Goal: Task Accomplishment & Management: Manage account settings

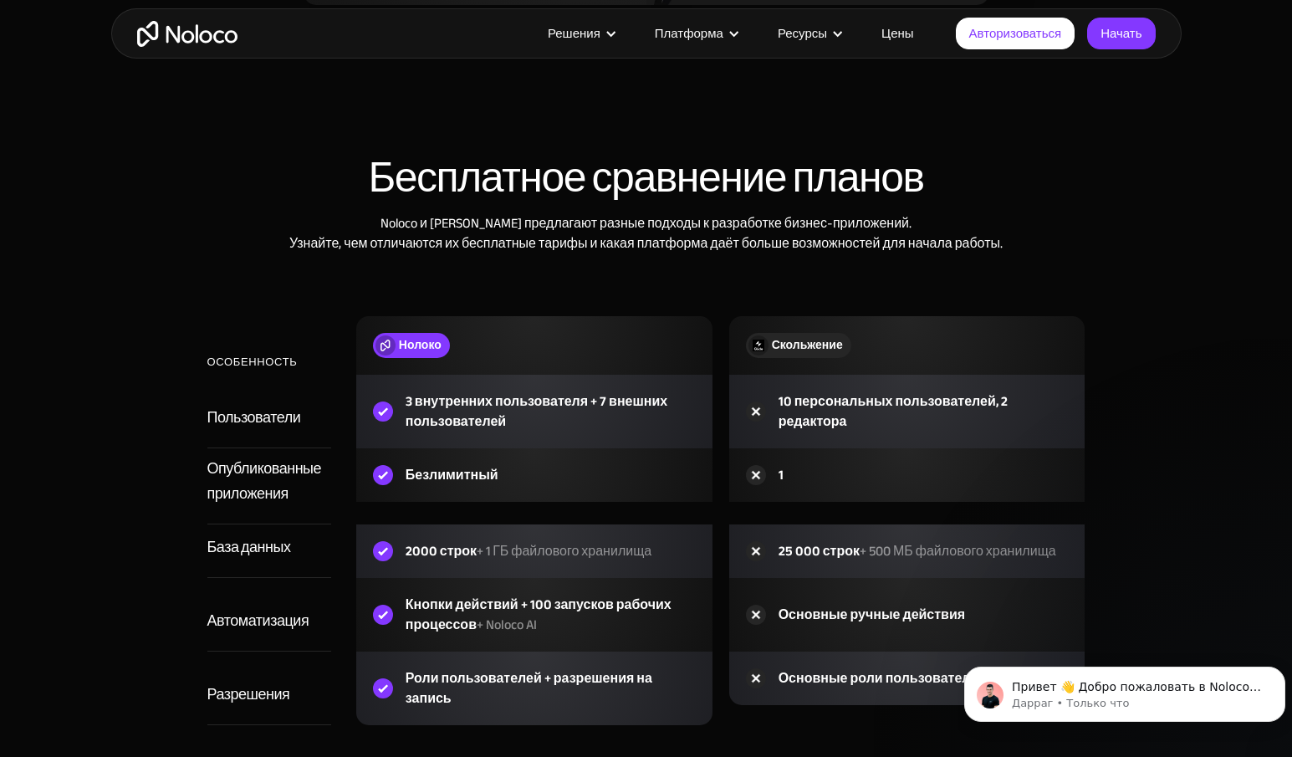
scroll to position [2006, 0]
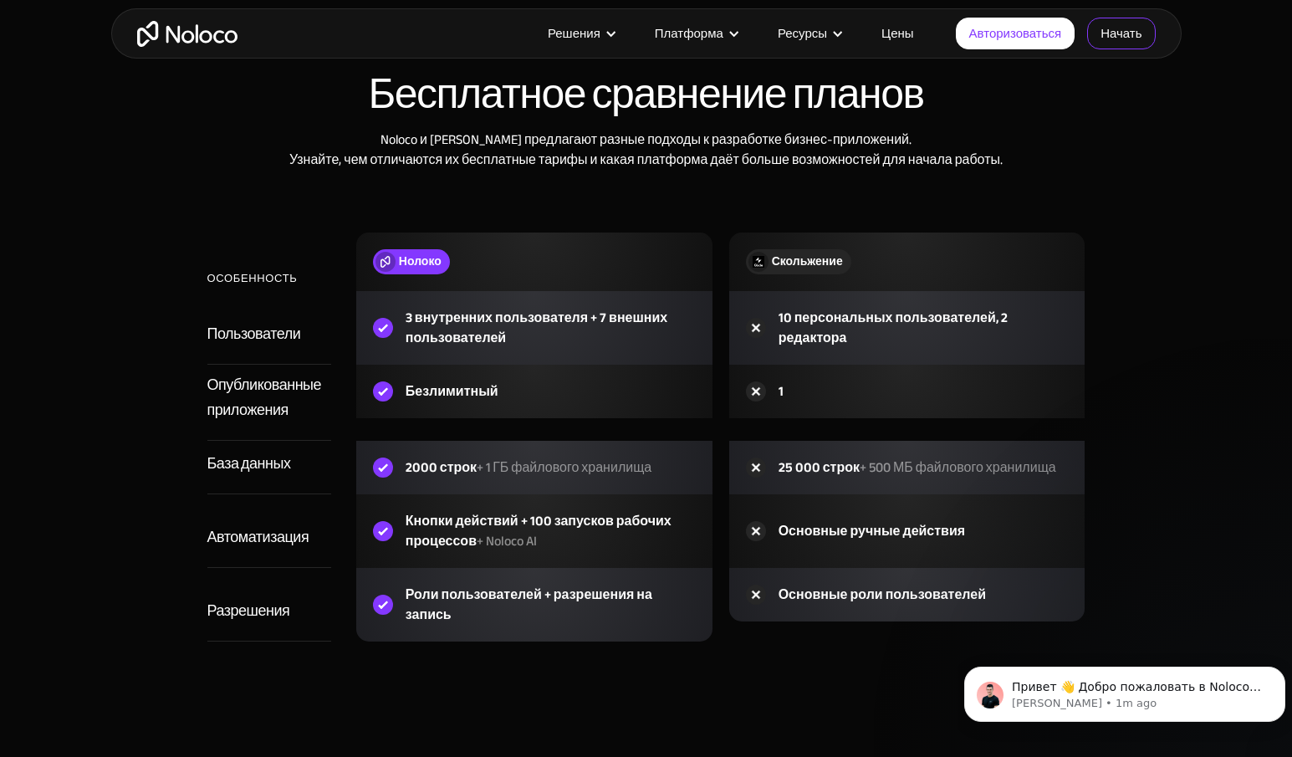
click at [1109, 28] on font "Начать" at bounding box center [1120, 33] width 41 height 23
click at [899, 31] on font "Цены" at bounding box center [897, 33] width 33 height 23
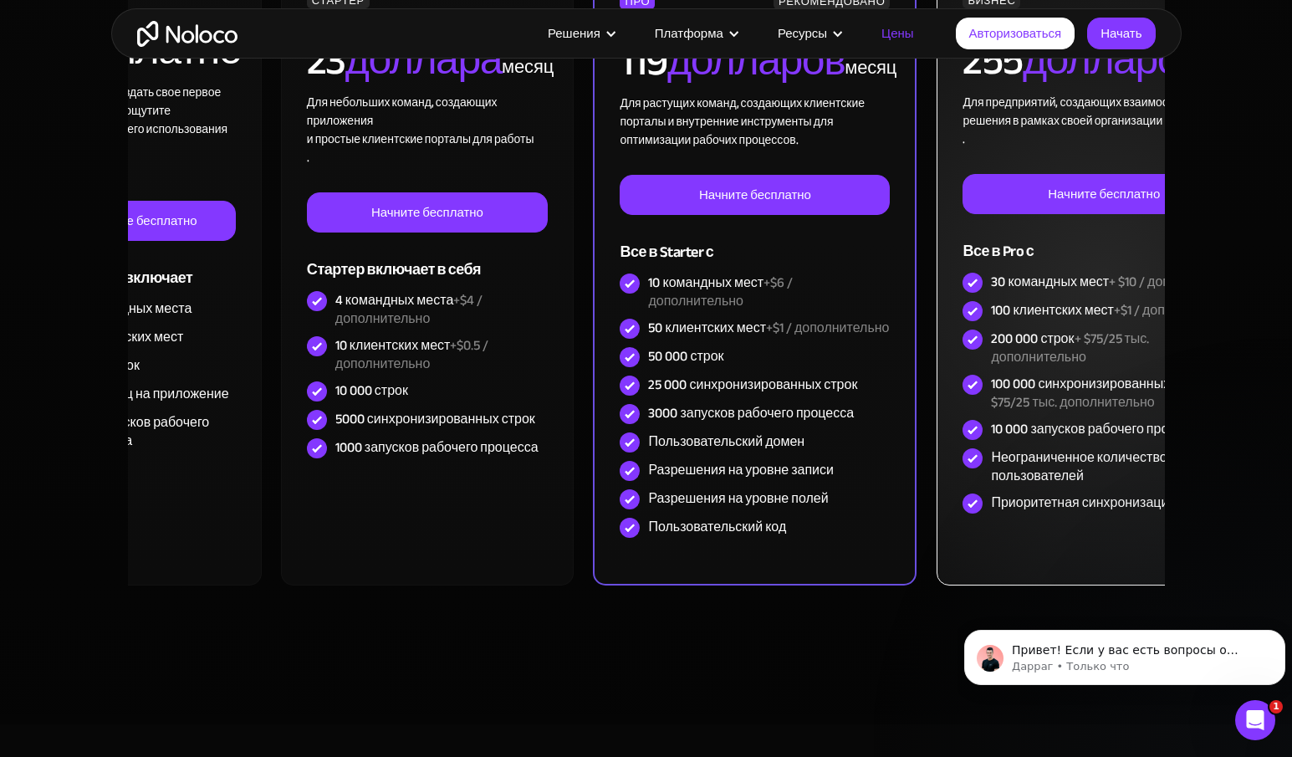
scroll to position [585, 0]
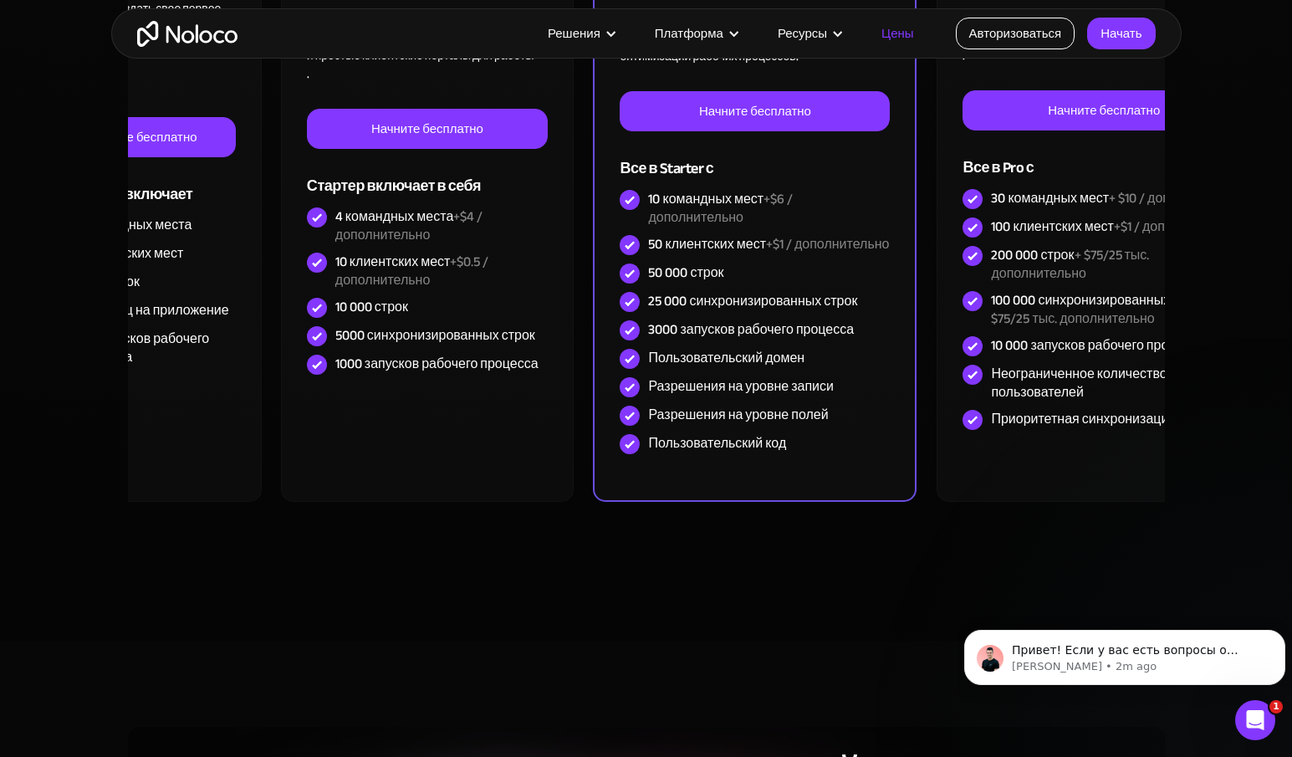
click at [1051, 33] on font "Авторизоваться" at bounding box center [1015, 33] width 93 height 23
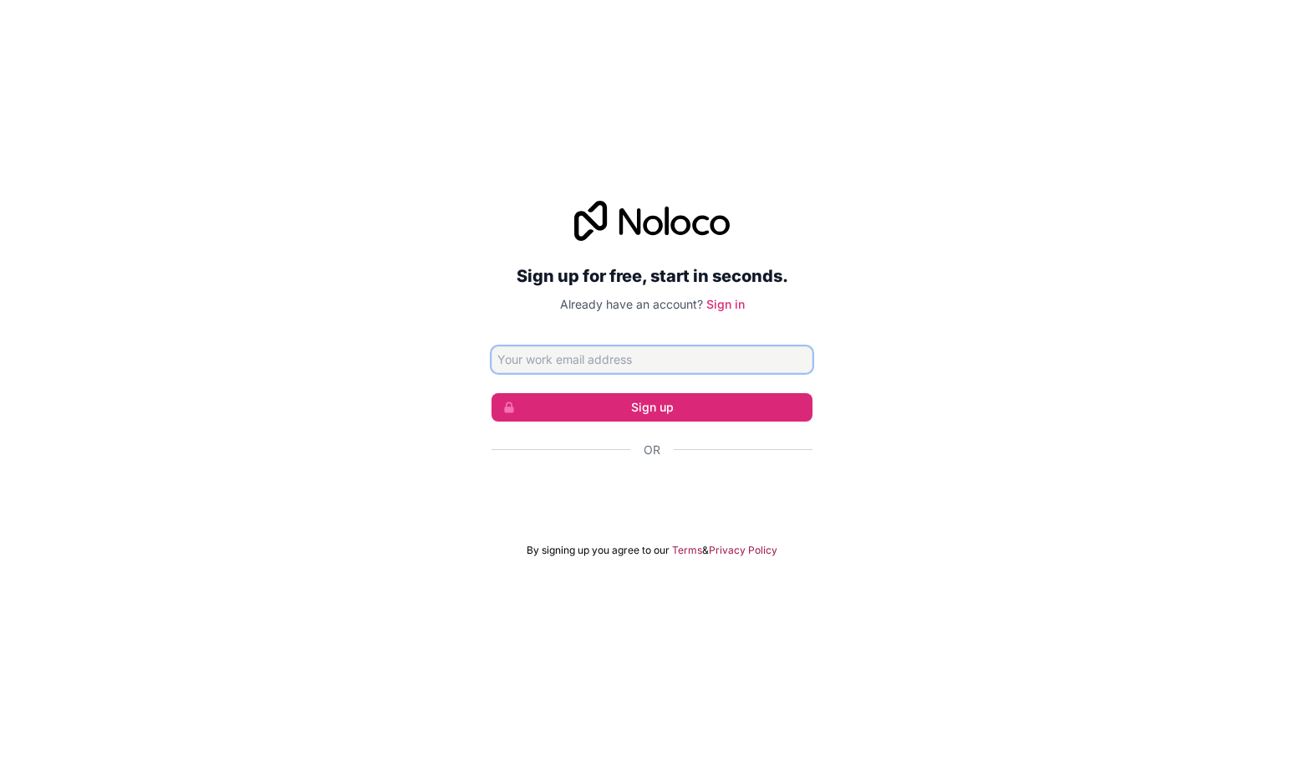
click at [620, 363] on input "Email address" at bounding box center [652, 359] width 321 height 27
type input "2499995@gmail.com"
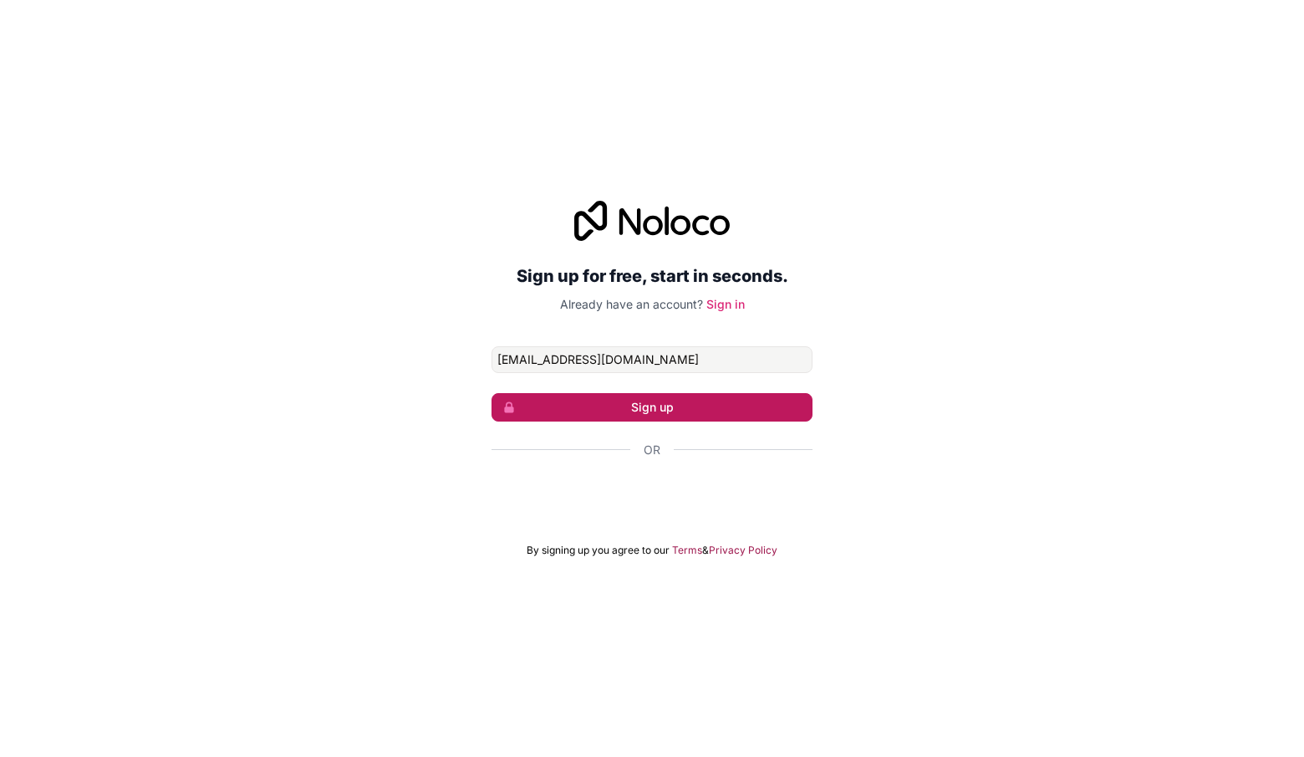
click at [636, 405] on button "Sign up" at bounding box center [652, 407] width 321 height 28
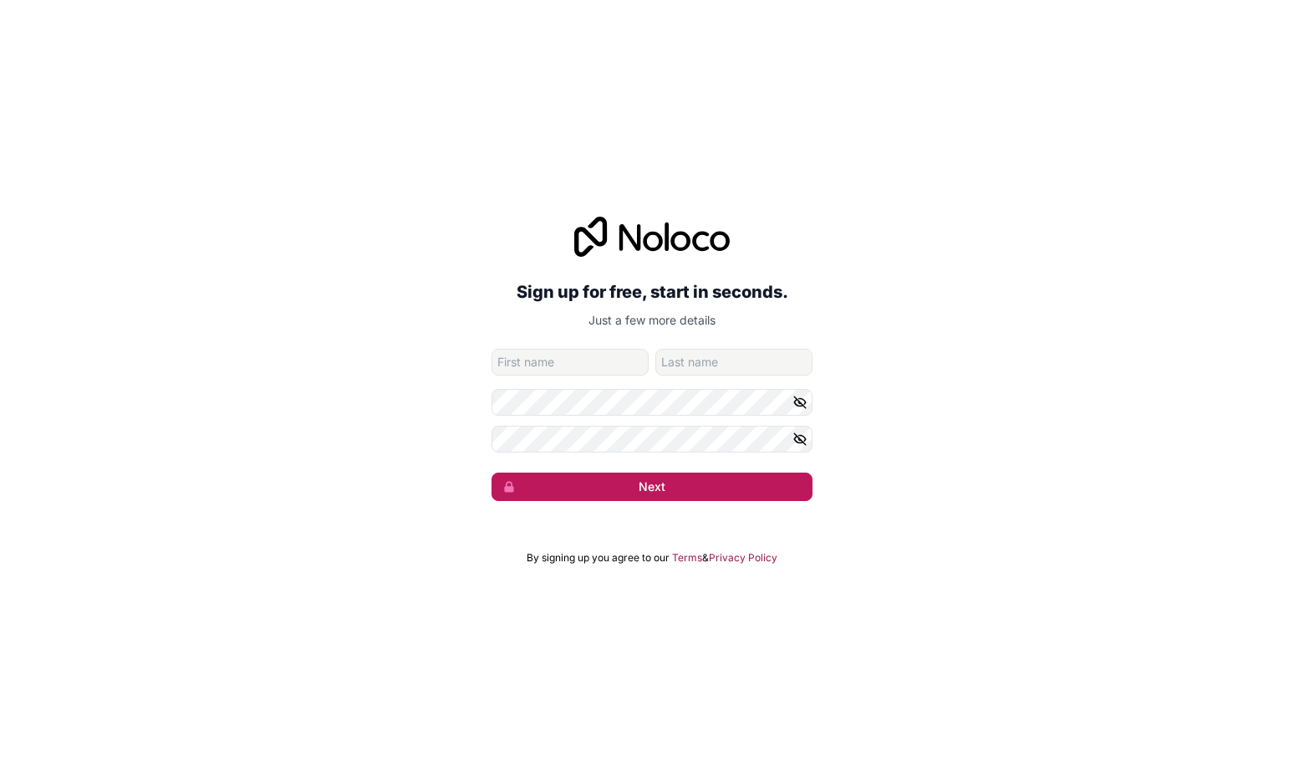
click at [636, 481] on button "Next" at bounding box center [652, 486] width 321 height 28
click at [604, 363] on input "given-name" at bounding box center [570, 362] width 157 height 27
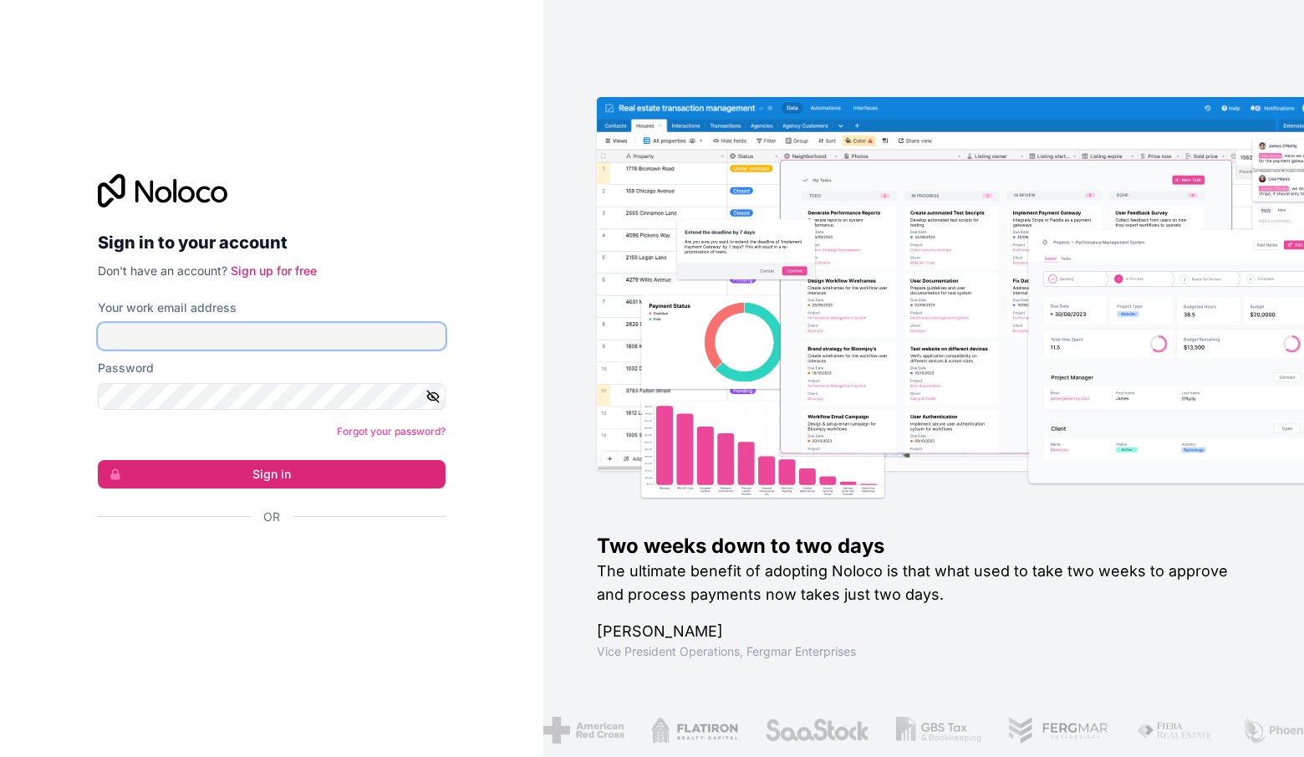
type input "2499995@gmail.com"
drag, startPoint x: 350, startPoint y: 498, endPoint x: 353, endPoint y: 490, distance: 8.7
click at [350, 498] on form "Your work email address 2499995@gmail.com Password Forgot your password? Sign i…" at bounding box center [272, 441] width 348 height 284
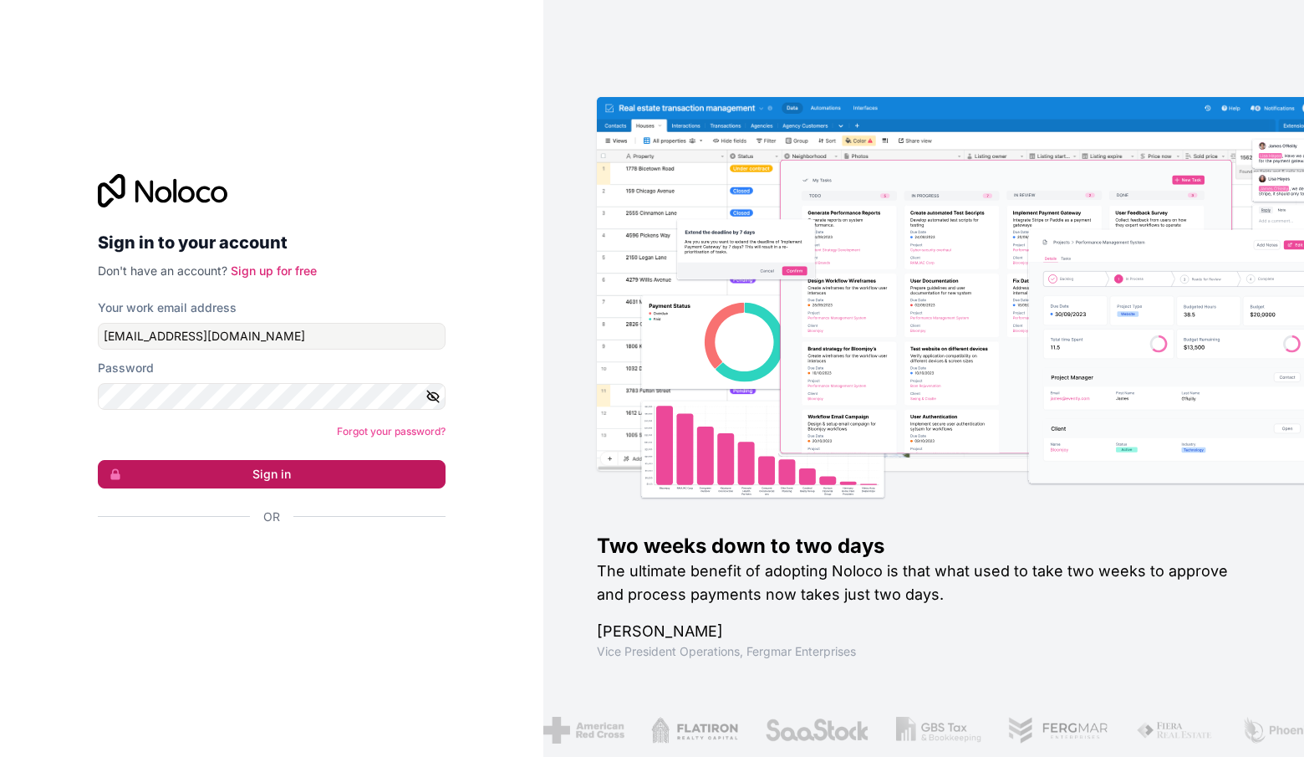
click at [354, 483] on button "Sign in" at bounding box center [272, 474] width 348 height 28
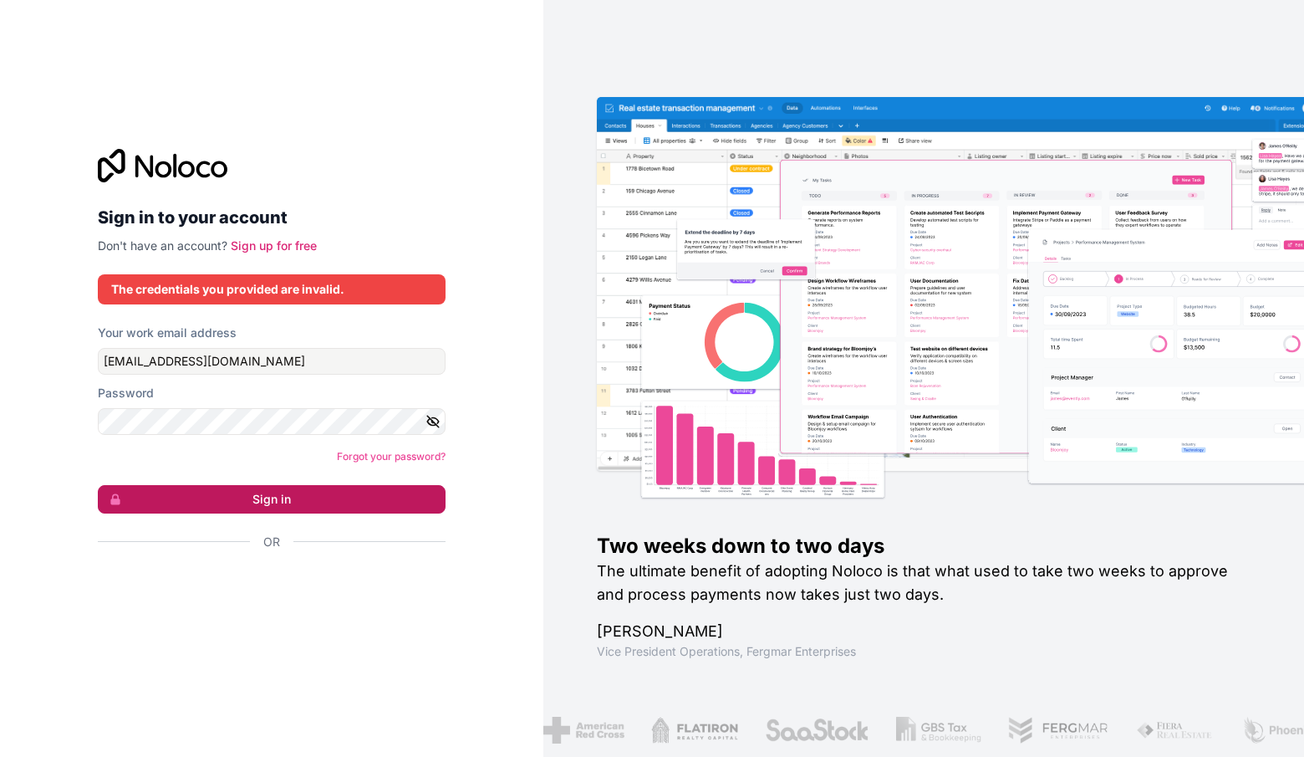
click at [297, 492] on button "Sign in" at bounding box center [272, 499] width 348 height 28
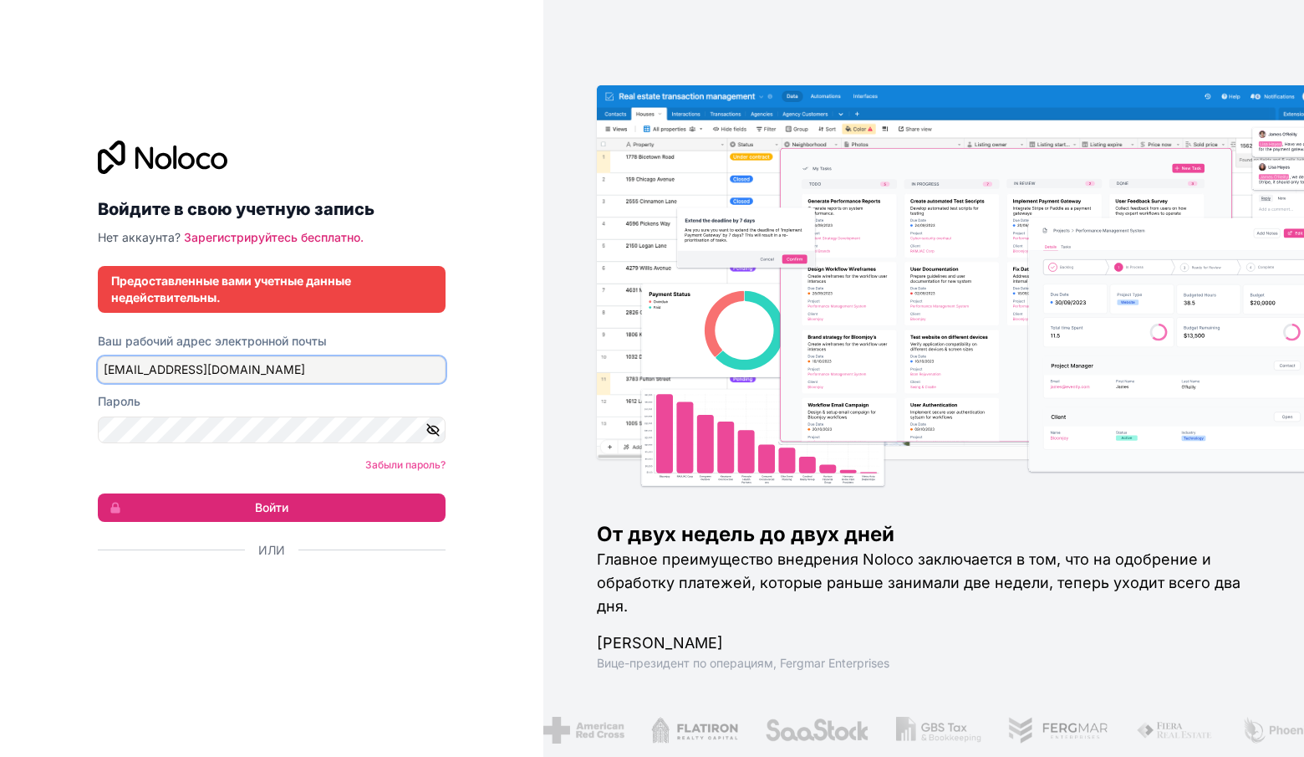
drag, startPoint x: 255, startPoint y: 373, endPoint x: 75, endPoint y: 377, distance: 179.8
click at [75, 377] on div "Войдите в свою учетную запись Нет аккаунта? Зарегистрируйтесь бесплатно. Предос…" at bounding box center [271, 378] width 543 height 757
click at [164, 358] on input "2499995@gmail.com" at bounding box center [272, 369] width 348 height 27
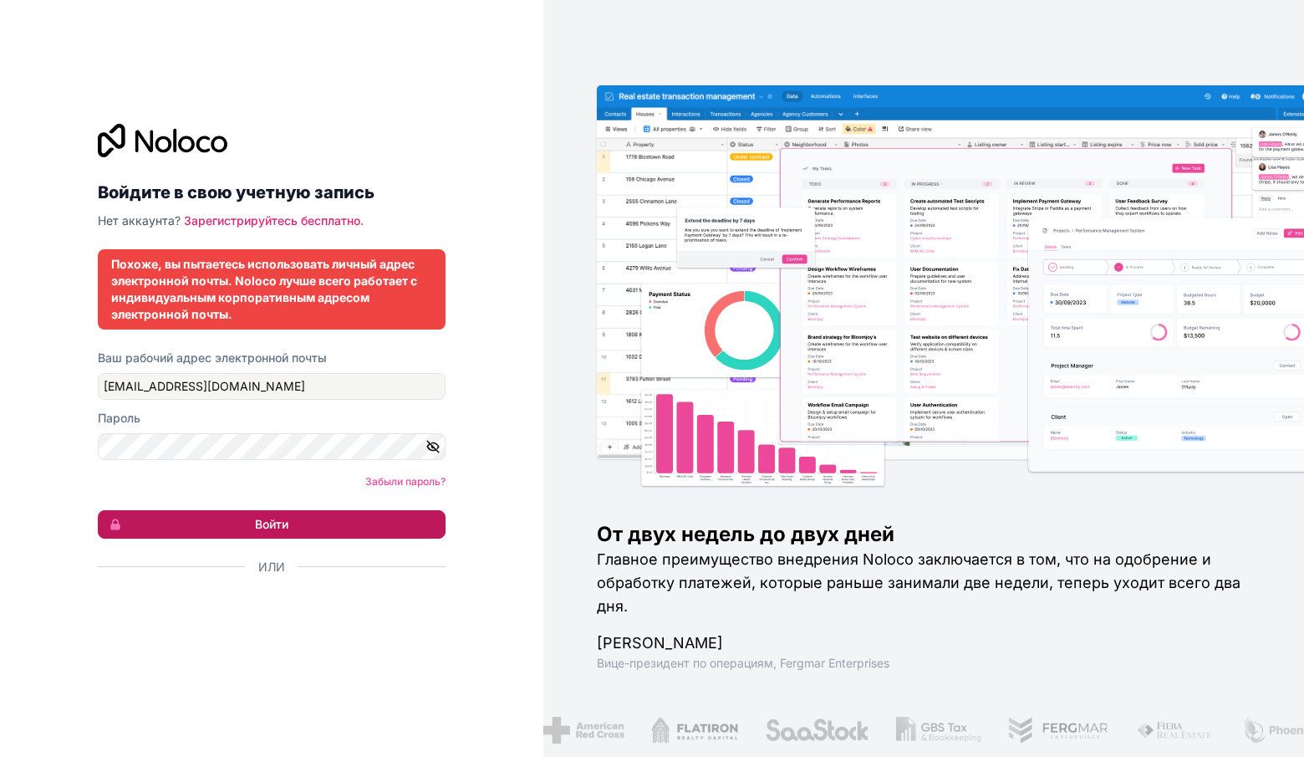
click at [278, 517] on font "Войти" at bounding box center [271, 524] width 33 height 14
